Goal: Information Seeking & Learning: Learn about a topic

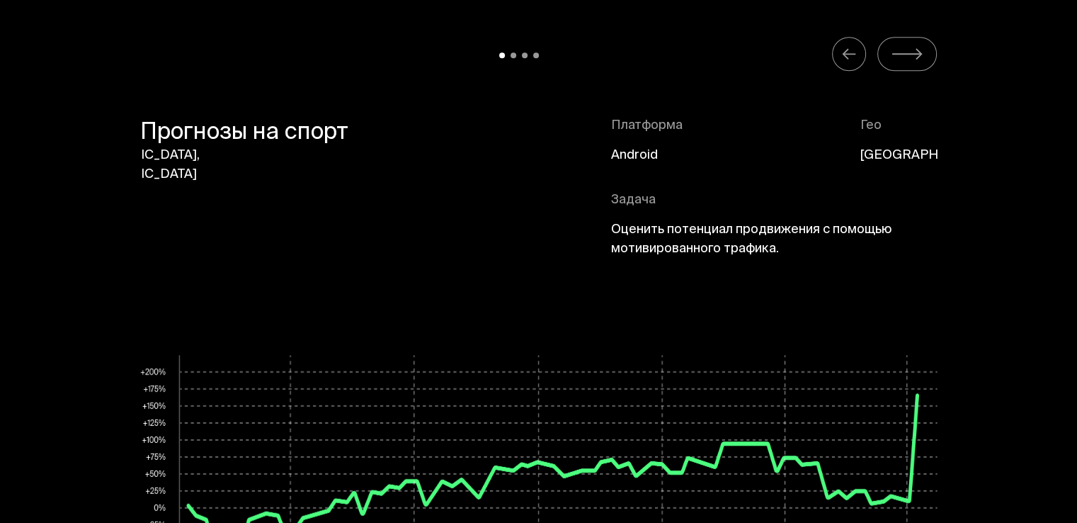
scroll to position [6940, 0]
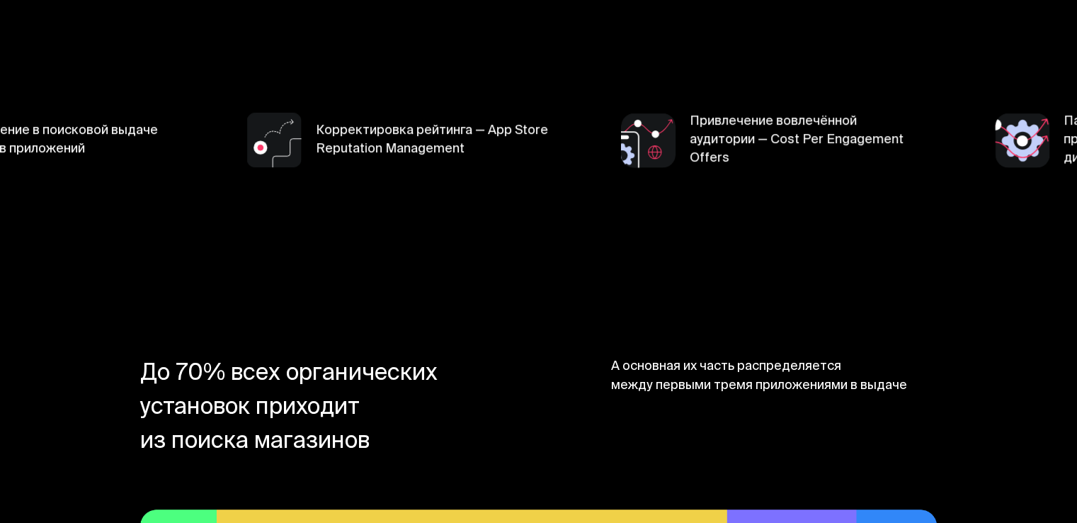
scroll to position [567, 0]
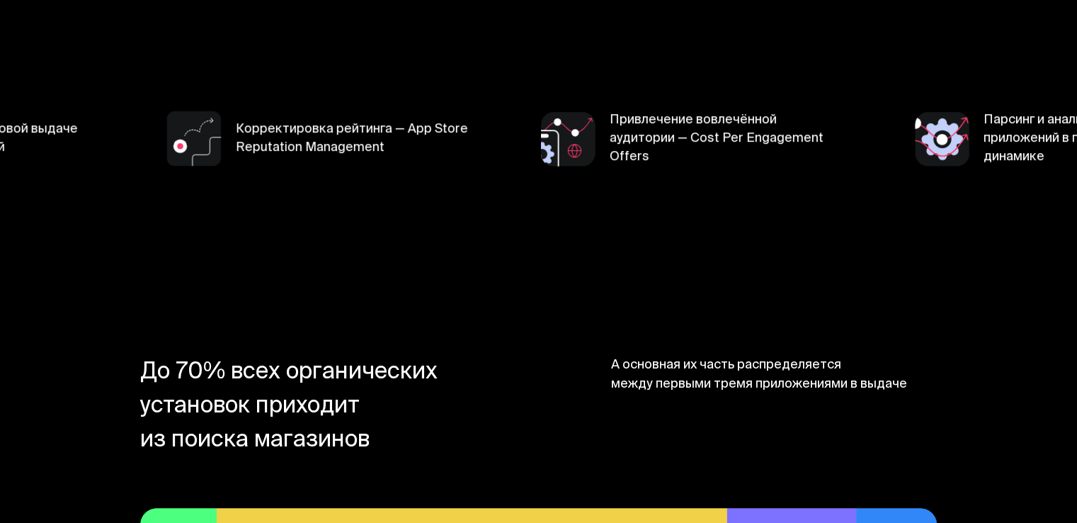
click at [331, 219] on section "Продвижение в поисковой выдаче магазинов приложений Корректировка рейтинга — Ap…" at bounding box center [538, 139] width 1077 height 254
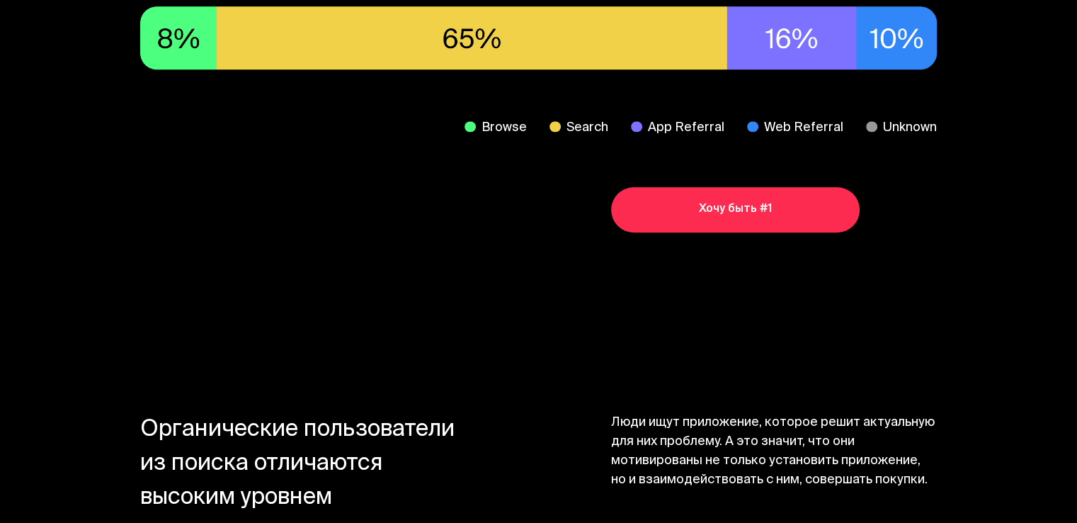
scroll to position [1133, 0]
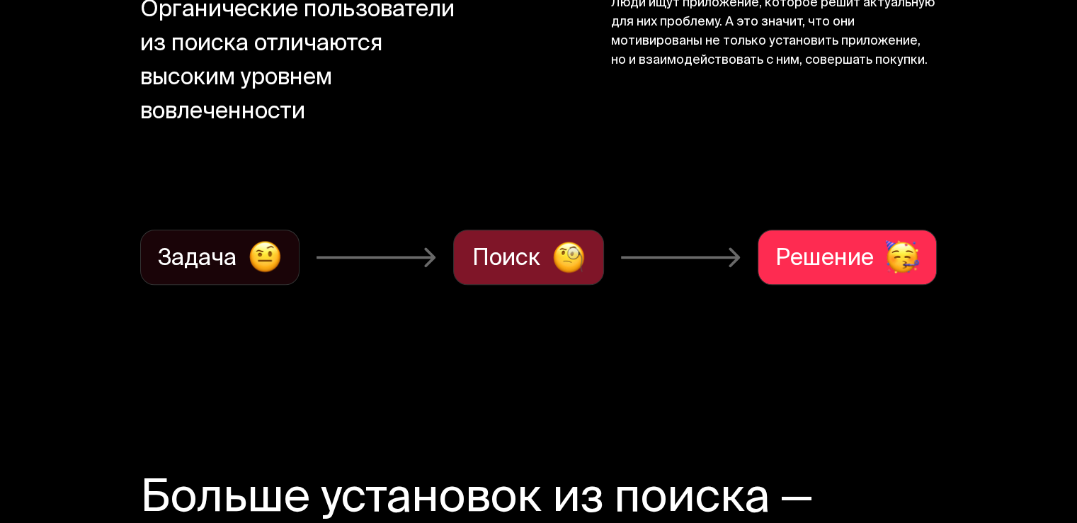
click at [399, 266] on img at bounding box center [377, 256] width 120 height 21
drag, startPoint x: 399, startPoint y: 266, endPoint x: 392, endPoint y: 262, distance: 7.7
click at [399, 266] on img at bounding box center [377, 256] width 120 height 21
click at [392, 262] on img at bounding box center [377, 256] width 120 height 21
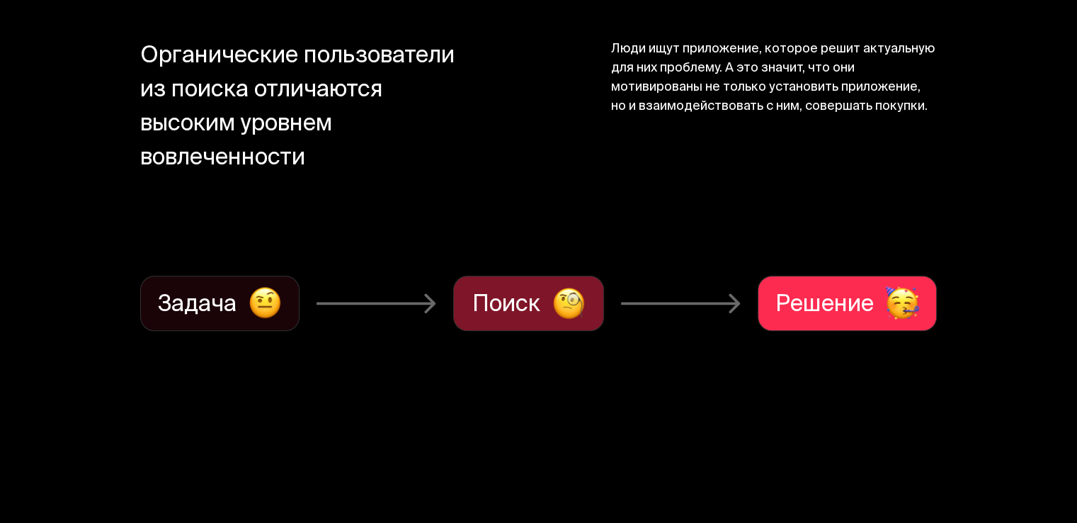
drag, startPoint x: 392, startPoint y: 262, endPoint x: 401, endPoint y: 258, distance: 9.5
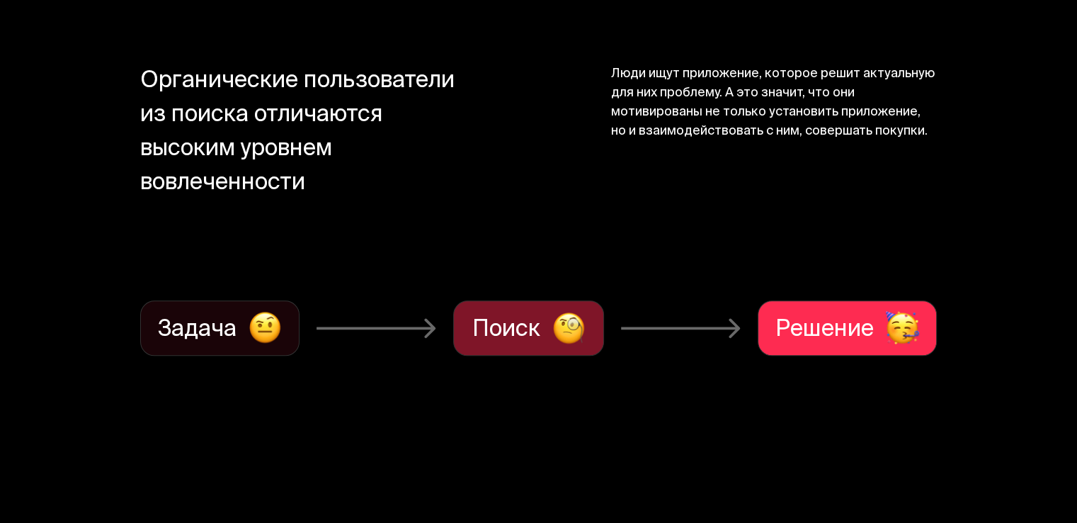
click at [401, 258] on section "Органические пользователи из поиска отличаются высоким уровнем вовлеченности Лю…" at bounding box center [538, 211] width 1077 height 472
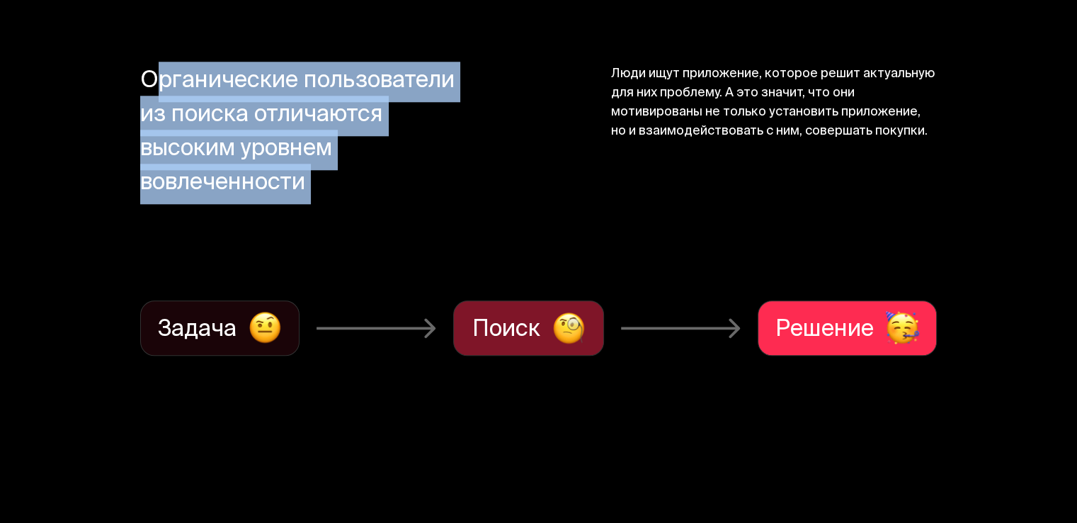
click at [401, 258] on section "Органические пользователи из поиска отличаются высоким уровнем вовлеченности Лю…" at bounding box center [538, 211] width 1077 height 472
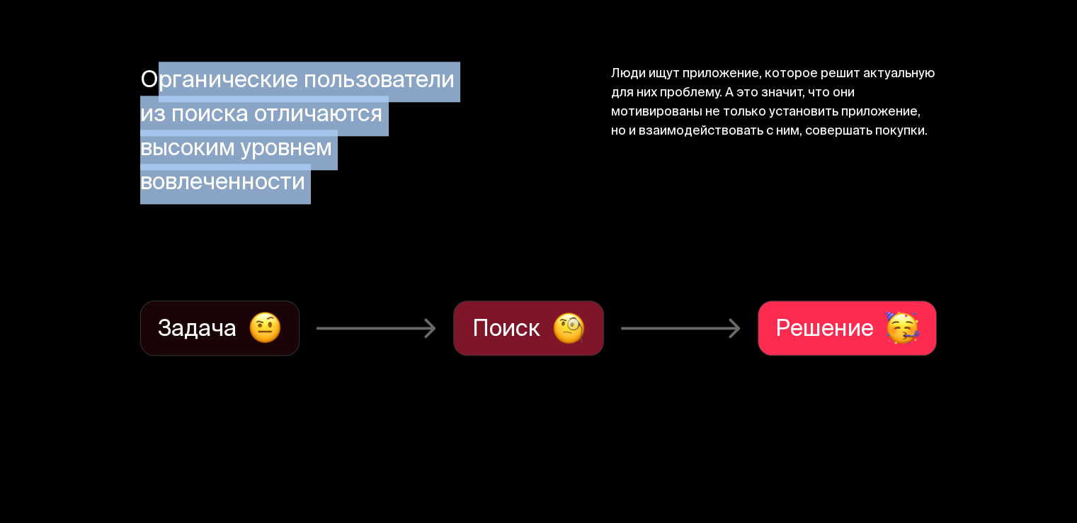
click at [401, 258] on section "Органические пользователи из поиска отличаются высоким уровнем вовлеченности Лю…" at bounding box center [538, 211] width 1077 height 472
drag, startPoint x: 401, startPoint y: 258, endPoint x: 618, endPoint y: 227, distance: 218.8
click at [573, 231] on section "Органические пользователи из поиска отличаются высоким уровнем вовлеченности Лю…" at bounding box center [538, 211] width 1077 height 472
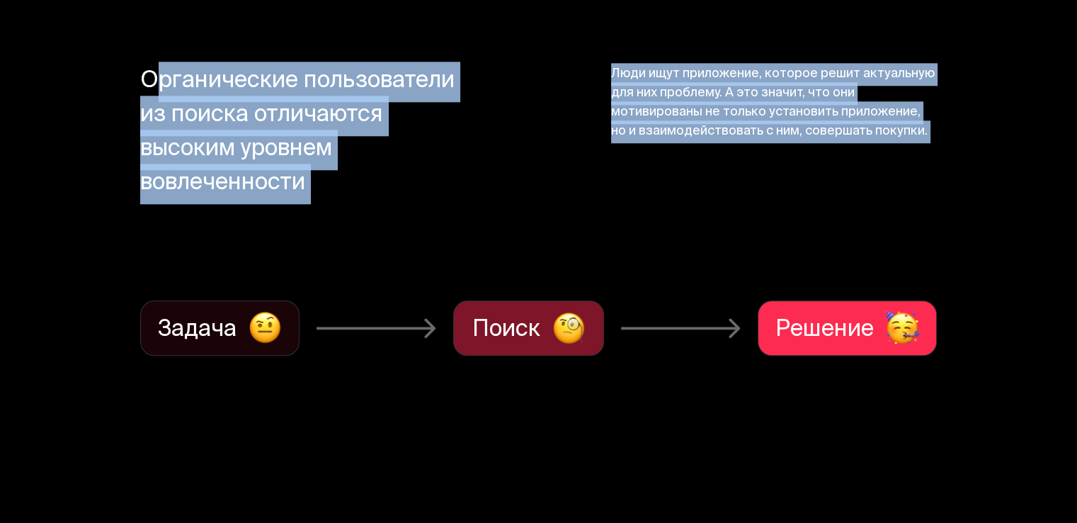
click at [694, 203] on span "Люди ищут приложение, которое решит актуальную для них проблему. А это значит, …" at bounding box center [774, 158] width 326 height 186
click at [692, 207] on span "Люди ищут приложение, которое решит актуальную для них проблему. А это значит, …" at bounding box center [774, 158] width 326 height 186
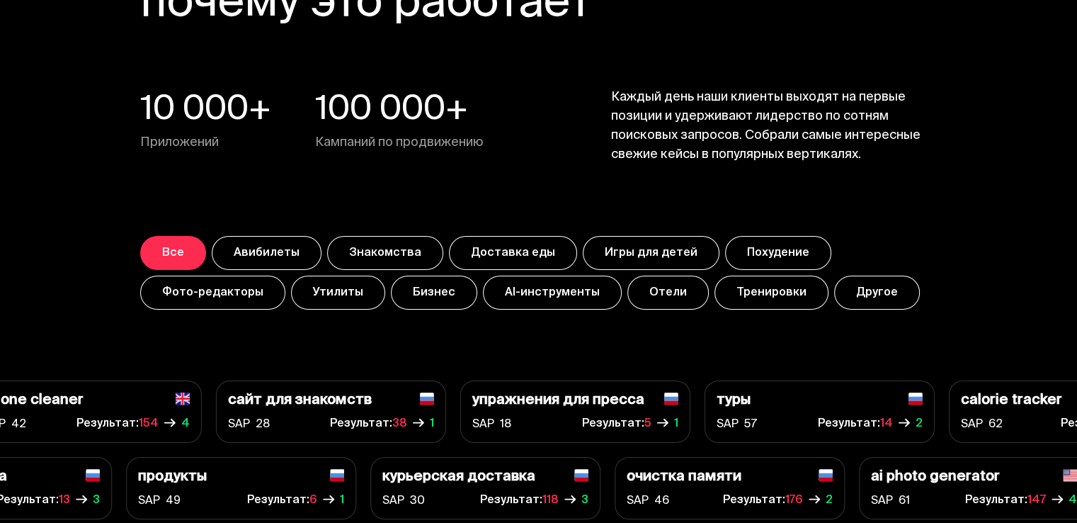
scroll to position [4886, 0]
